Goal: Task Accomplishment & Management: Complete application form

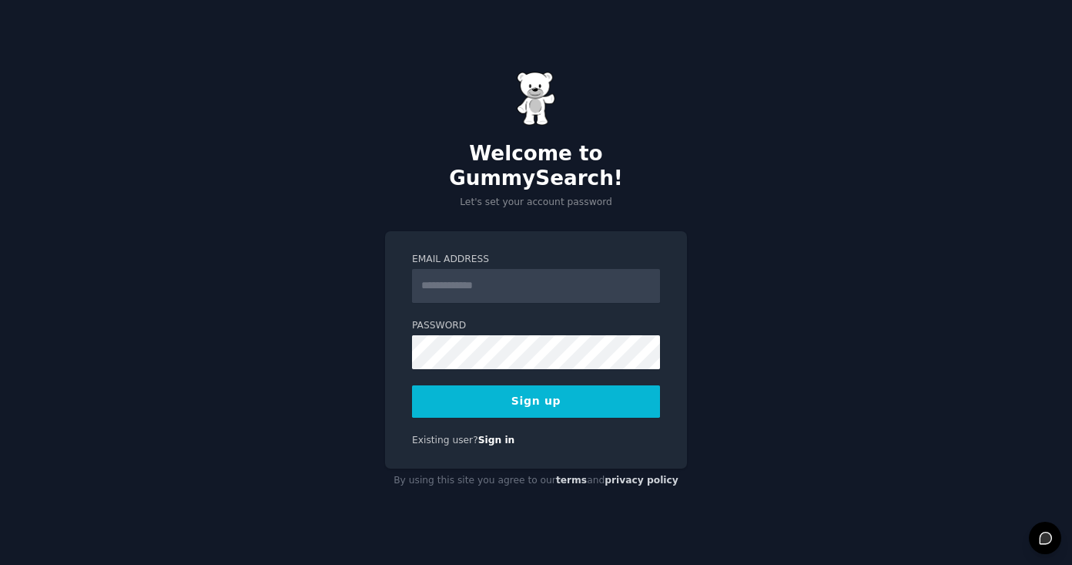
click at [504, 283] on input "Email Address" at bounding box center [536, 286] width 248 height 34
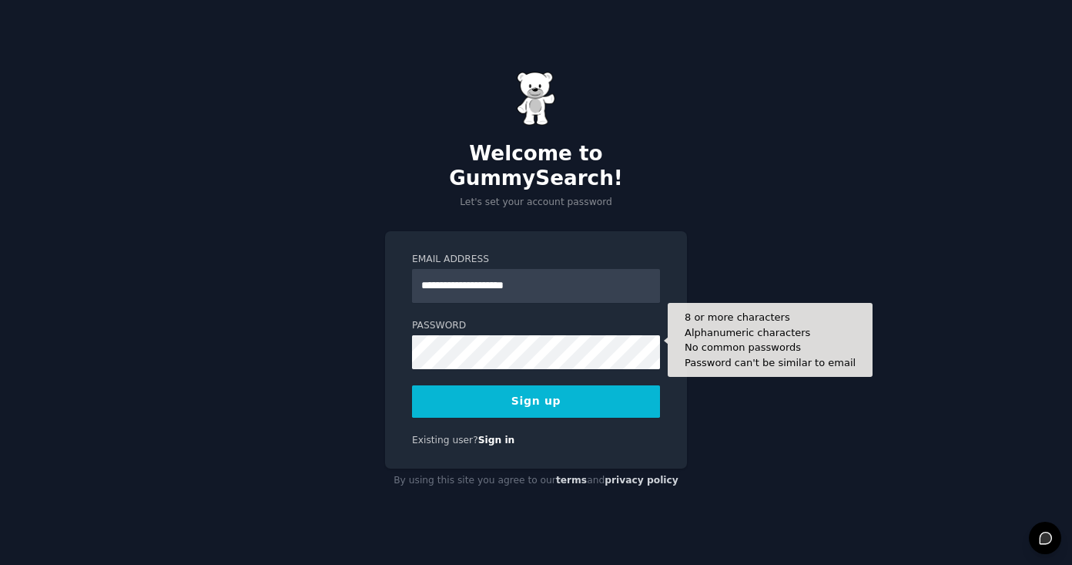
type input "**********"
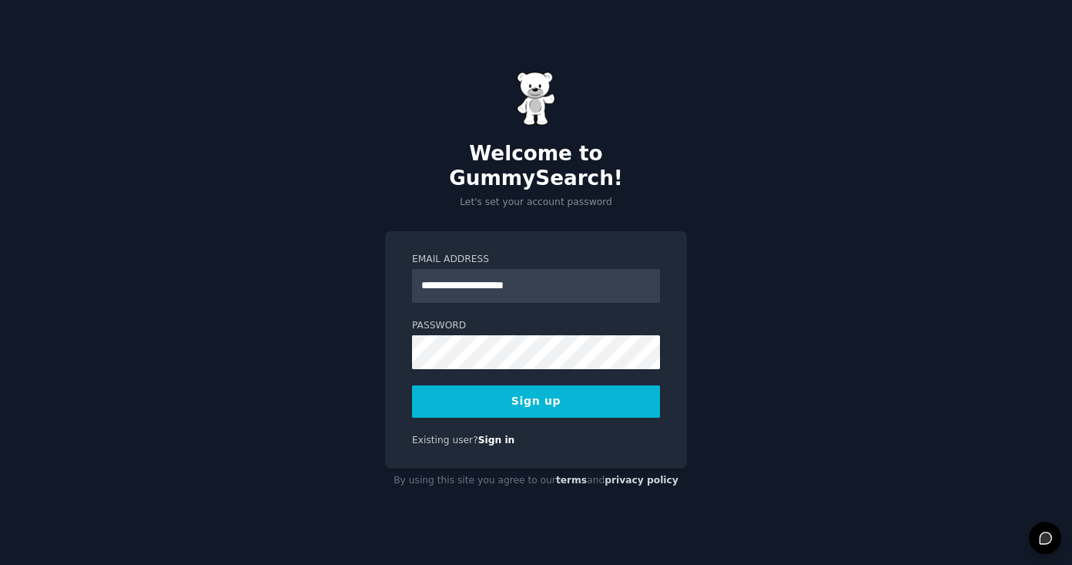
click at [512, 385] on button "Sign up" at bounding box center [536, 401] width 248 height 32
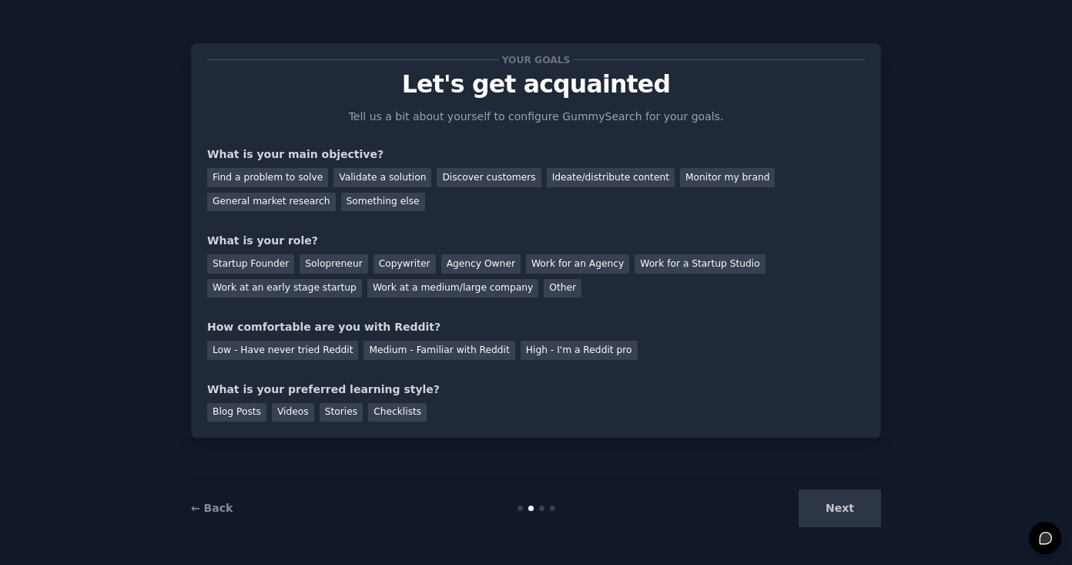
click at [835, 541] on div "← Back Next" at bounding box center [536, 507] width 690 height 71
click at [836, 521] on div "Next" at bounding box center [766, 508] width 230 height 38
click at [838, 510] on div "Next" at bounding box center [766, 508] width 230 height 38
click at [331, 411] on div "Stories" at bounding box center [341, 412] width 43 height 19
click at [287, 413] on div "Videos" at bounding box center [293, 412] width 42 height 19
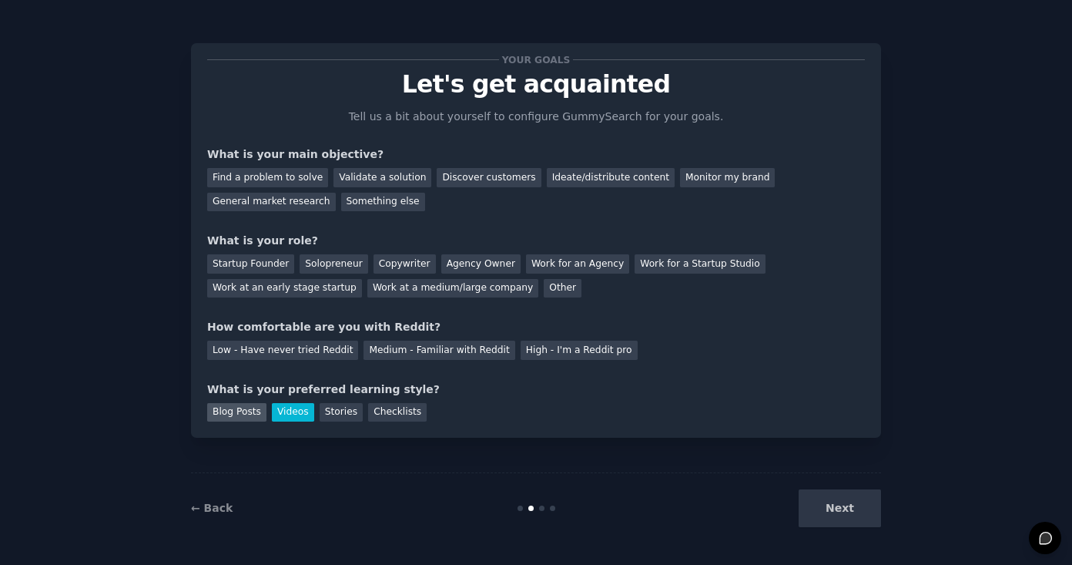
click at [240, 407] on div "Blog Posts" at bounding box center [236, 412] width 59 height 19
click at [409, 350] on div "Medium - Familiar with Reddit" at bounding box center [439, 349] width 151 height 19
